Goal: Transaction & Acquisition: Book appointment/travel/reservation

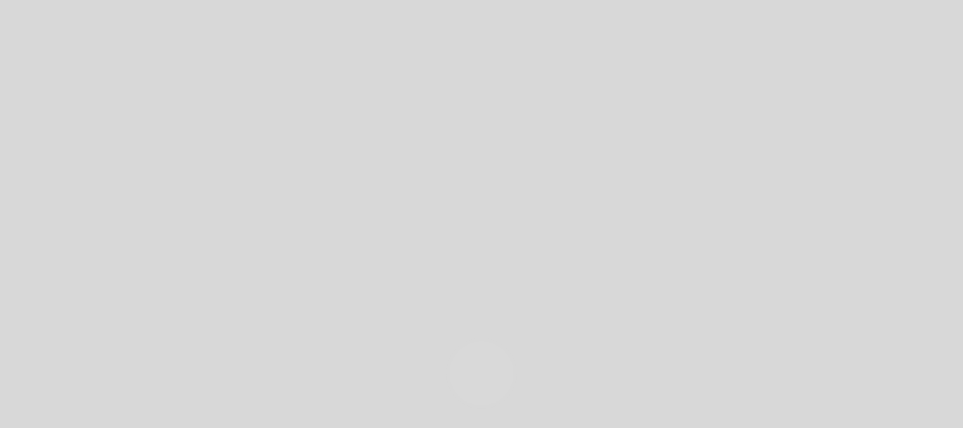
select select "pt"
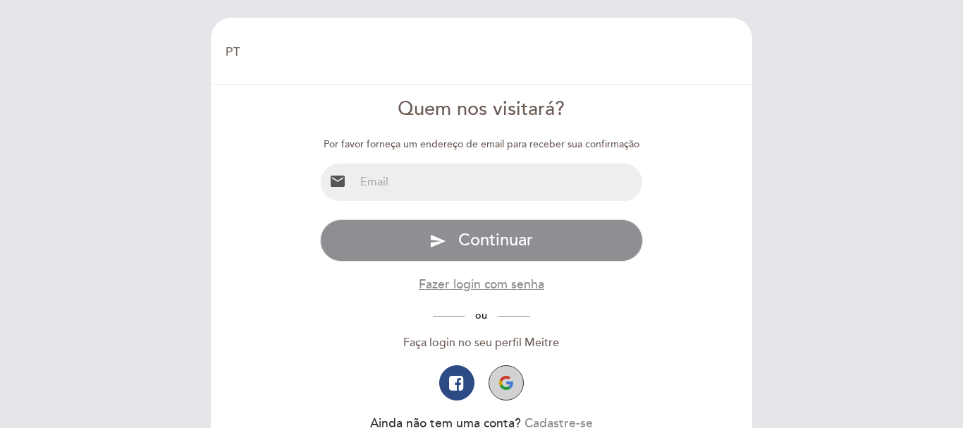
click at [512, 378] on button "button" at bounding box center [505, 382] width 35 height 35
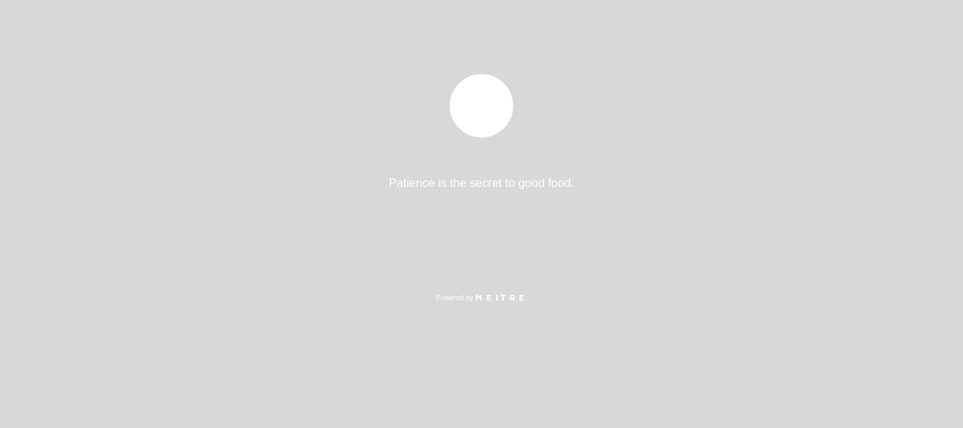
select select "pt"
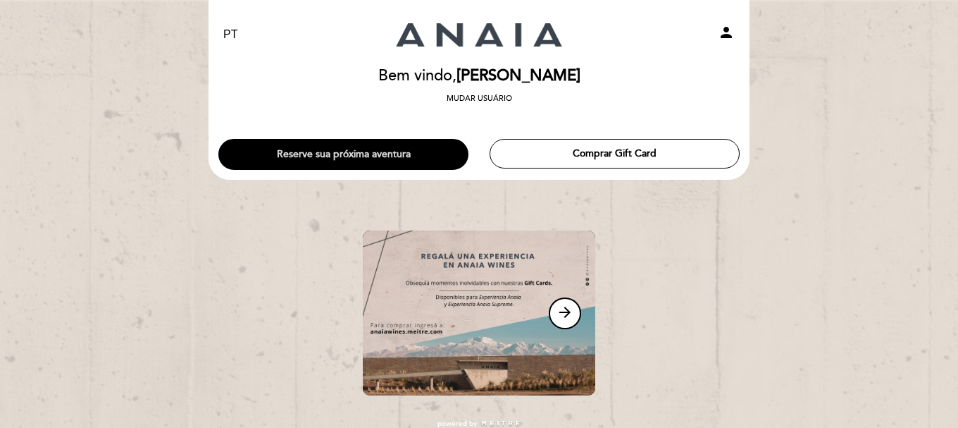
click at [342, 155] on button "Reserve sua próxima aventura" at bounding box center [343, 154] width 250 height 31
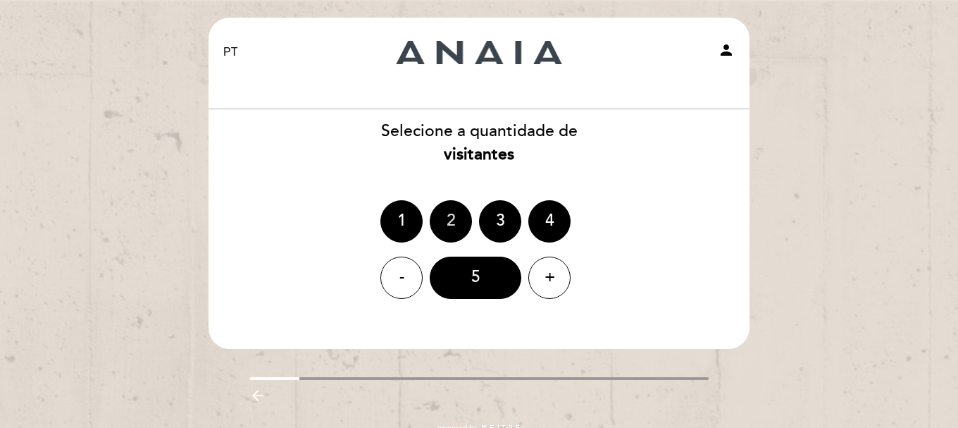
click at [450, 221] on div "2" at bounding box center [451, 221] width 42 height 42
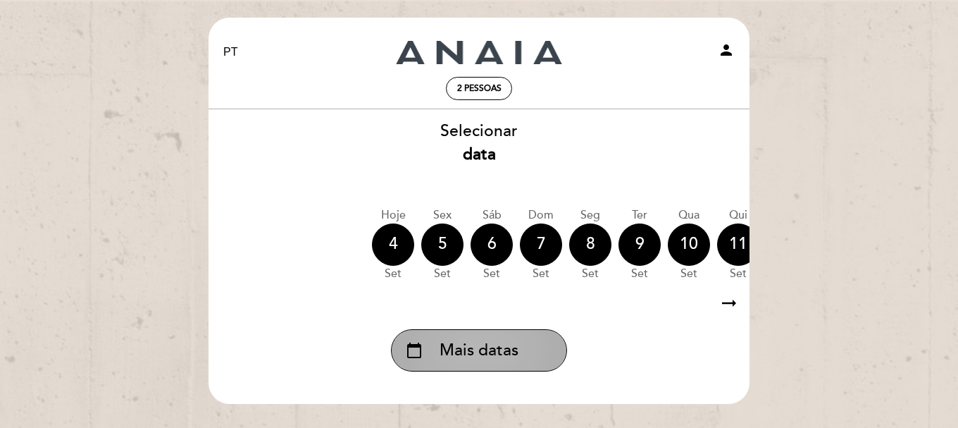
click at [470, 359] on span "Mais datas" at bounding box center [479, 350] width 79 height 23
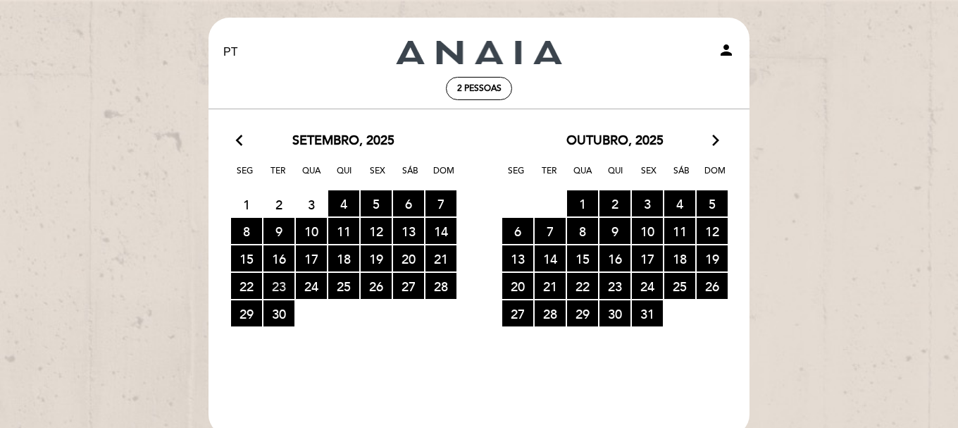
click at [271, 290] on span "23 RESERVAS DISPONÍVEIS" at bounding box center [279, 286] width 31 height 26
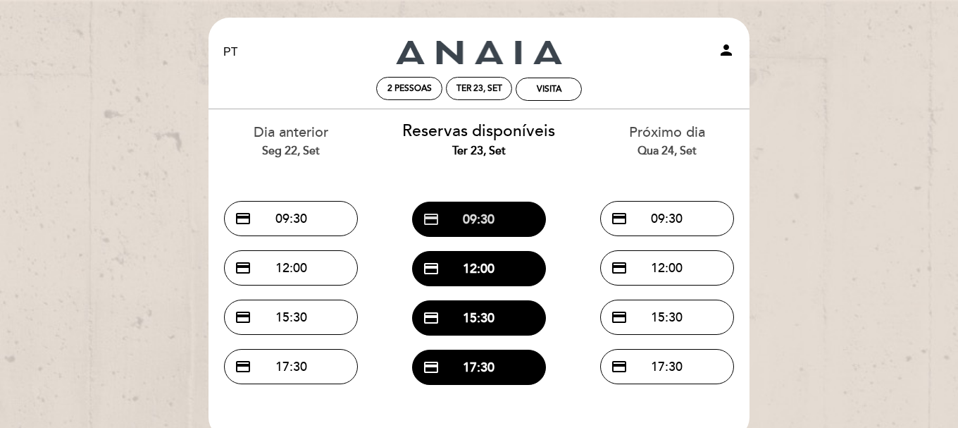
click at [449, 223] on button "credit_card 09:30" at bounding box center [479, 219] width 134 height 35
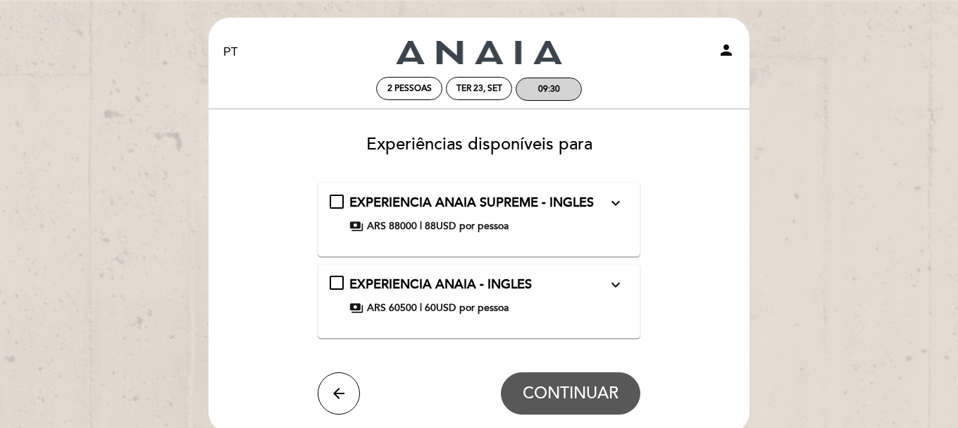
click at [543, 87] on div "09:30" at bounding box center [549, 89] width 22 height 11
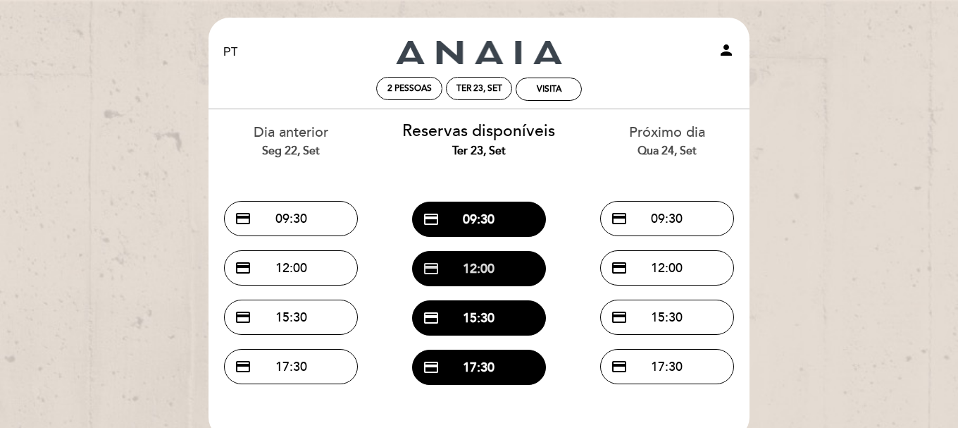
click at [477, 257] on button "credit_card 12:00" at bounding box center [479, 268] width 134 height 35
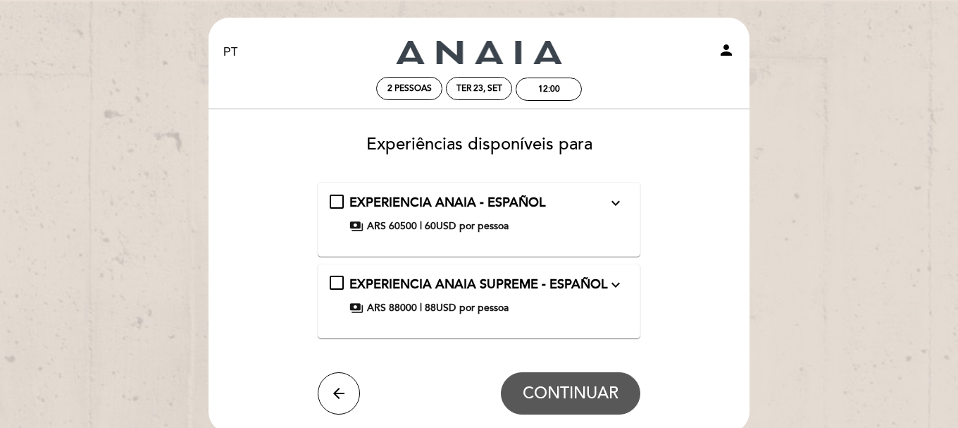
click at [526, 77] on div "12:00" at bounding box center [549, 89] width 66 height 25
click at [533, 82] on div "12:00" at bounding box center [549, 89] width 65 height 22
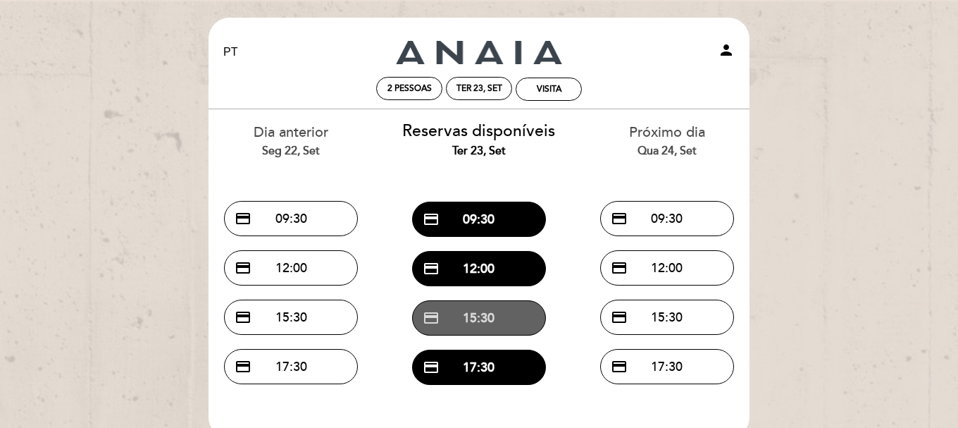
click at [495, 303] on button "credit_card 15:30" at bounding box center [479, 317] width 134 height 35
